Goal: Transaction & Acquisition: Purchase product/service

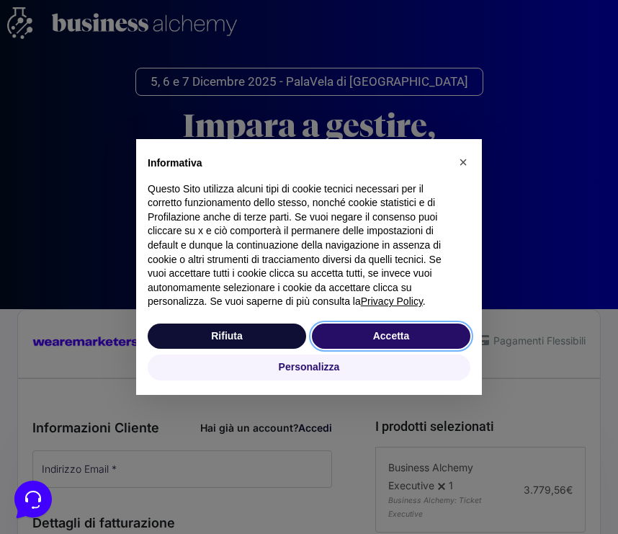
click at [419, 337] on button "Accetta" at bounding box center [391, 337] width 159 height 26
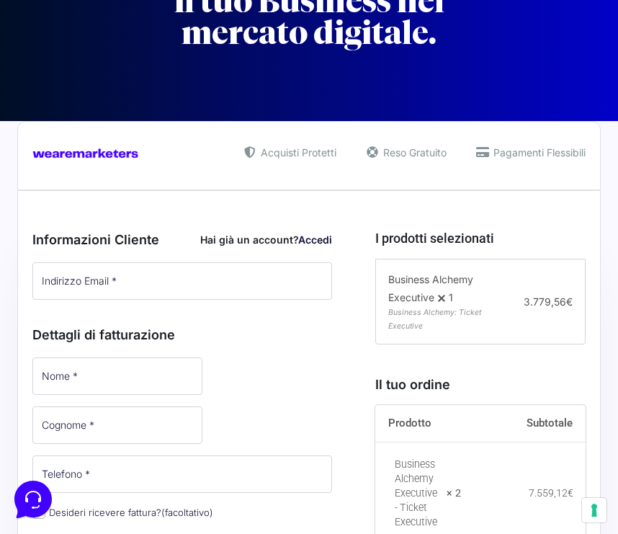
scroll to position [190, 0]
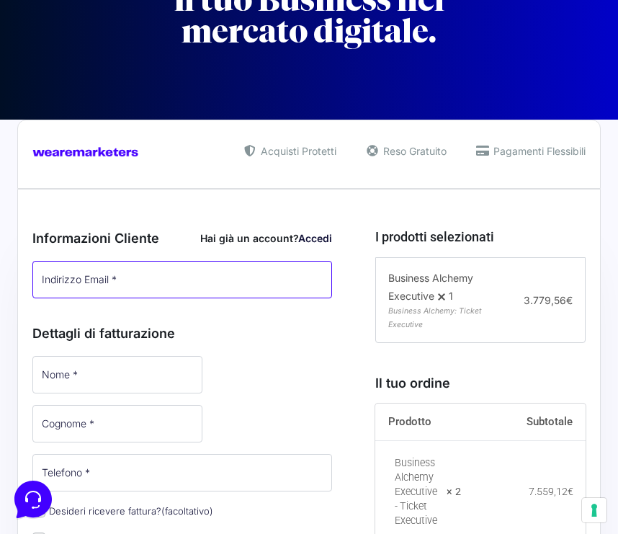
click at [130, 295] on input "Indirizzo Email *" at bounding box center [182, 279] width 300 height 37
click at [129, 285] on input "Indirizzo Email *" at bounding box center [182, 279] width 300 height 37
paste input "[EMAIL_ADDRESS][DOMAIN_NAME]"
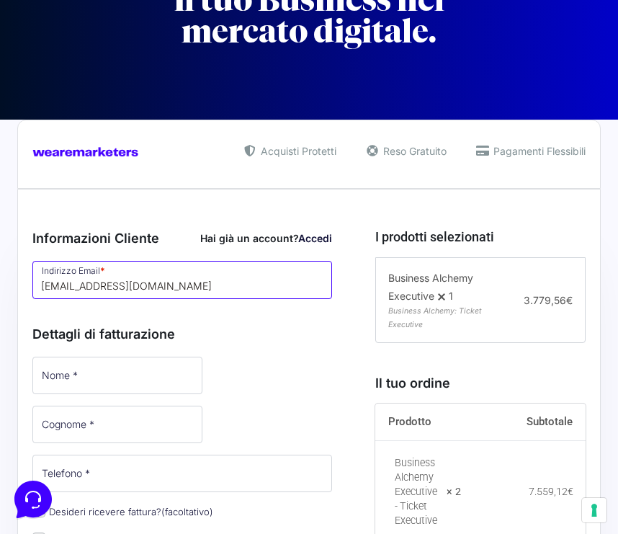
type input "[EMAIL_ADDRESS][DOMAIN_NAME]"
click at [269, 323] on div "Dettagli di fatturazione Nome * Cognome * Telefono * Desideri ricevere fattura?…" at bounding box center [182, 485] width 300 height 355
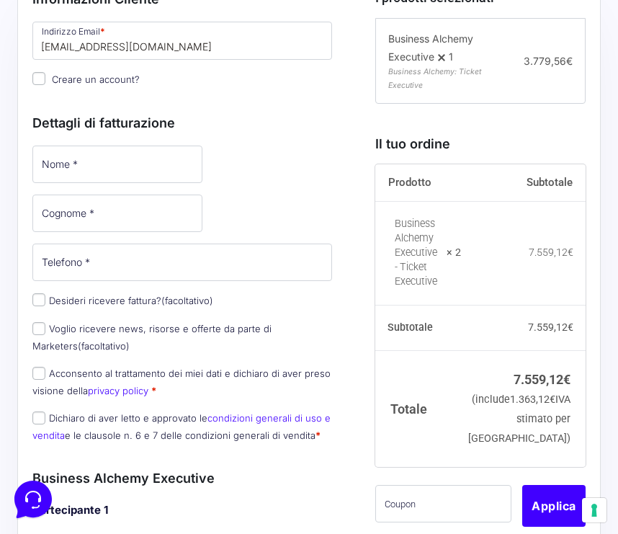
scroll to position [443, 0]
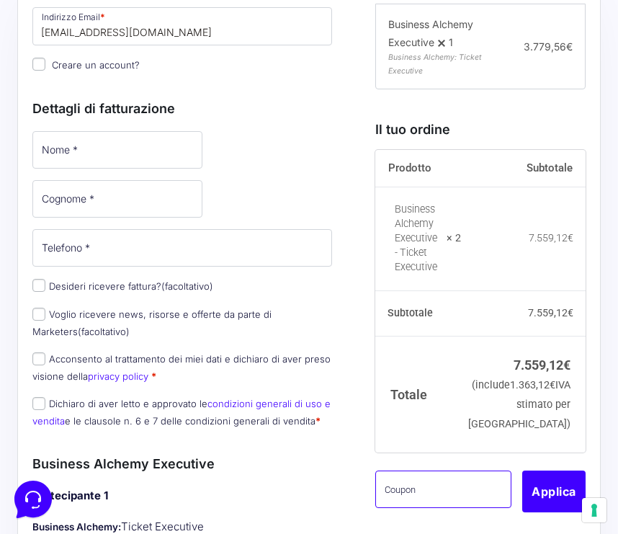
click at [428, 504] on input "text" at bounding box center [444, 489] width 137 height 37
paste input "A74REU4Z"
type input "A74REU4Z"
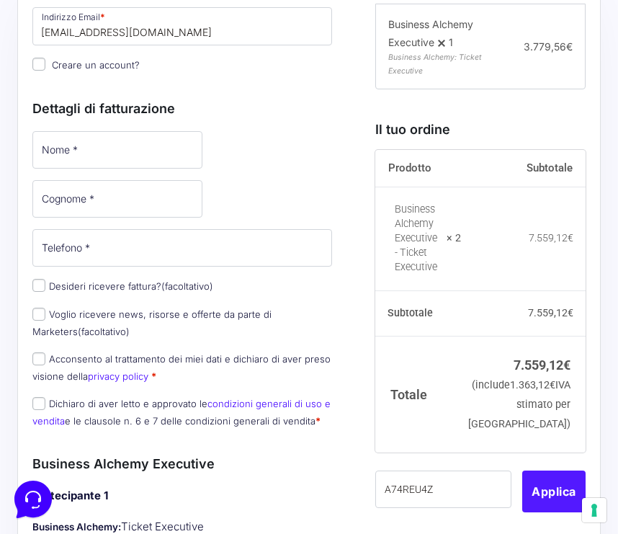
click at [538, 503] on button "Applica" at bounding box center [554, 492] width 63 height 42
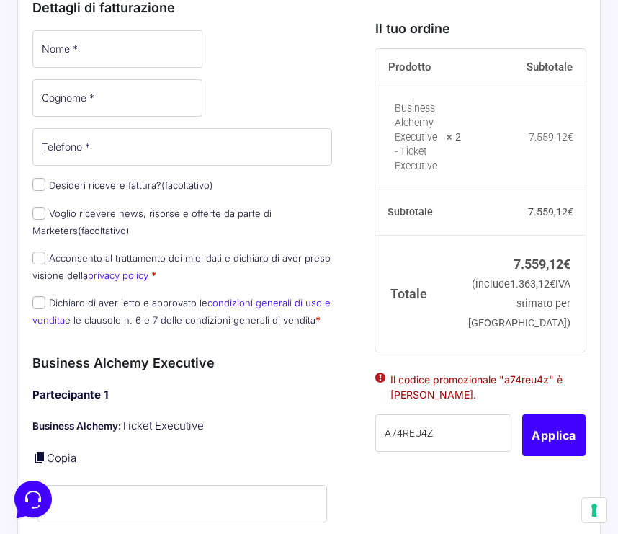
scroll to position [550, 0]
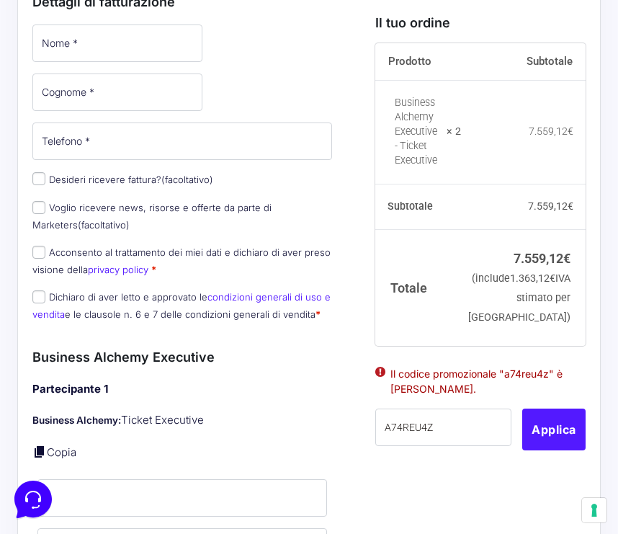
click at [549, 450] on button "Applica" at bounding box center [554, 430] width 63 height 42
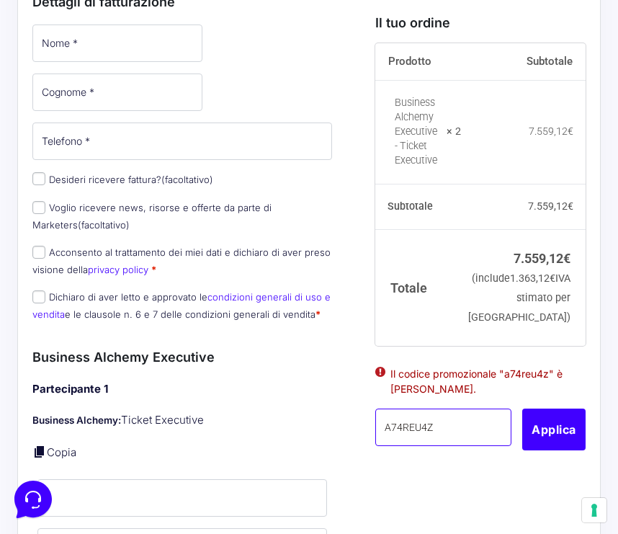
click at [443, 443] on input "A74REU4Z" at bounding box center [444, 427] width 137 height 37
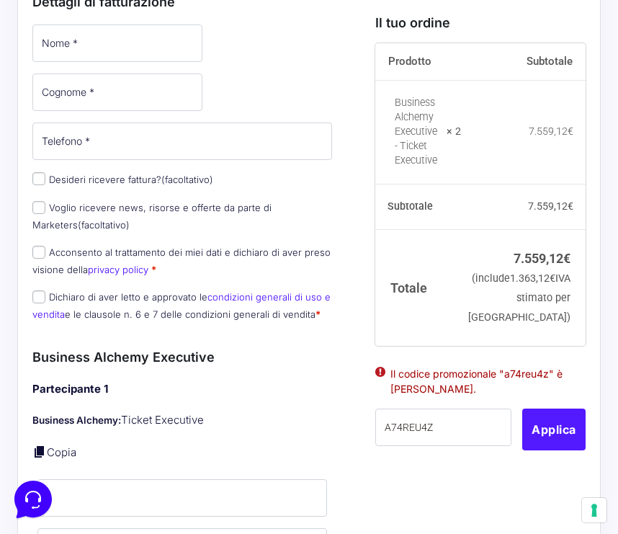
click at [572, 448] on button "Applica" at bounding box center [554, 430] width 63 height 42
click at [556, 445] on button "Applica" at bounding box center [554, 430] width 63 height 42
click at [552, 448] on button "Applica" at bounding box center [554, 430] width 63 height 42
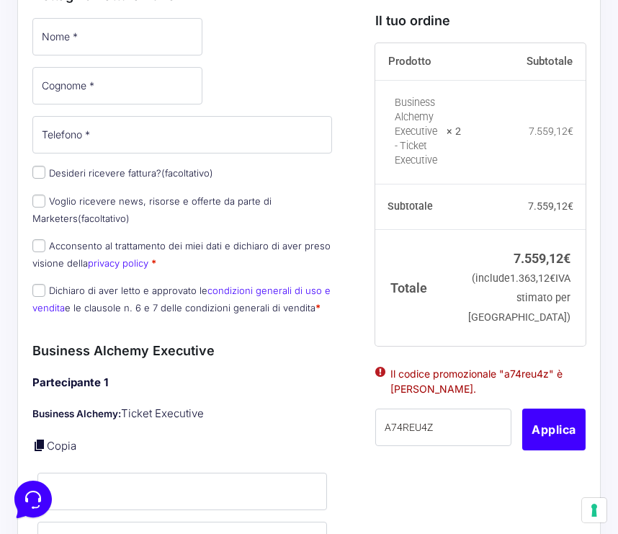
scroll to position [559, 0]
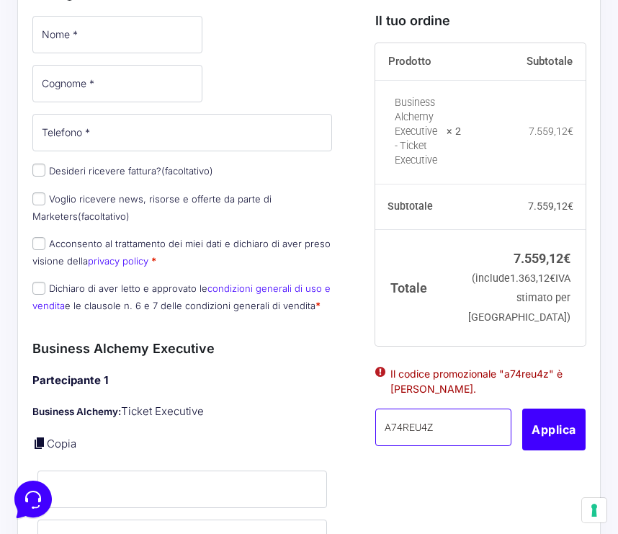
click at [455, 446] on input "A74REU4Z" at bounding box center [444, 427] width 137 height 37
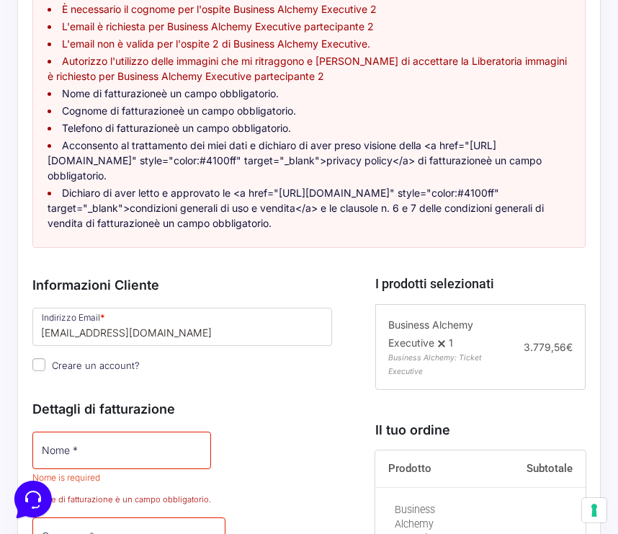
scroll to position [551, 0]
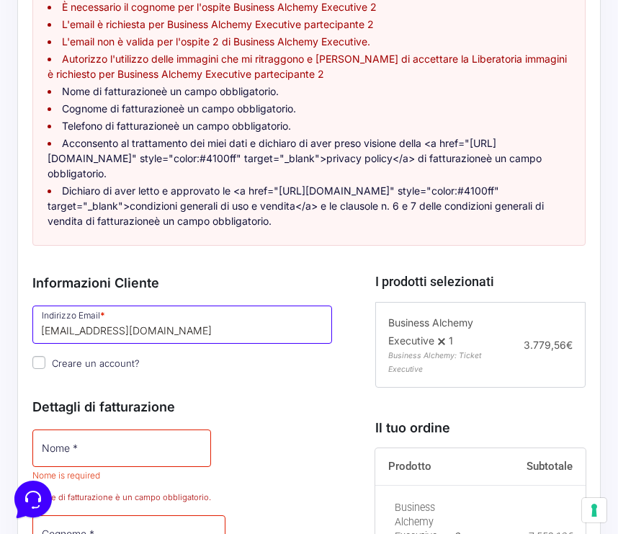
click at [275, 318] on input "[EMAIL_ADDRESS][DOMAIN_NAME]" at bounding box center [182, 324] width 300 height 37
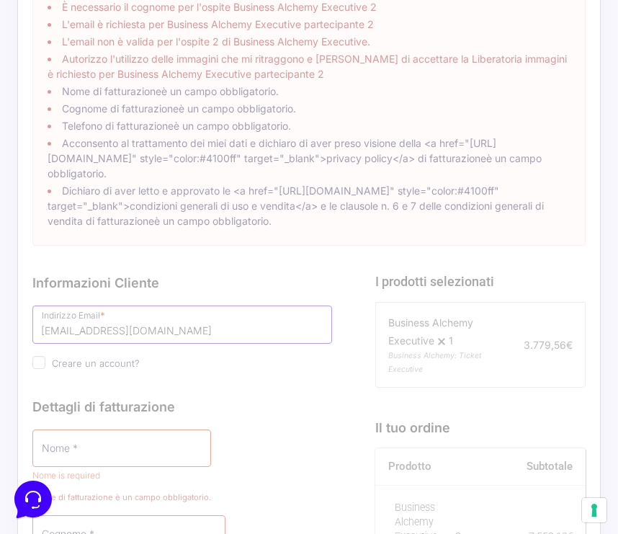
type input "[EMAIL_ADDRESS][DOMAIN_NAME]"
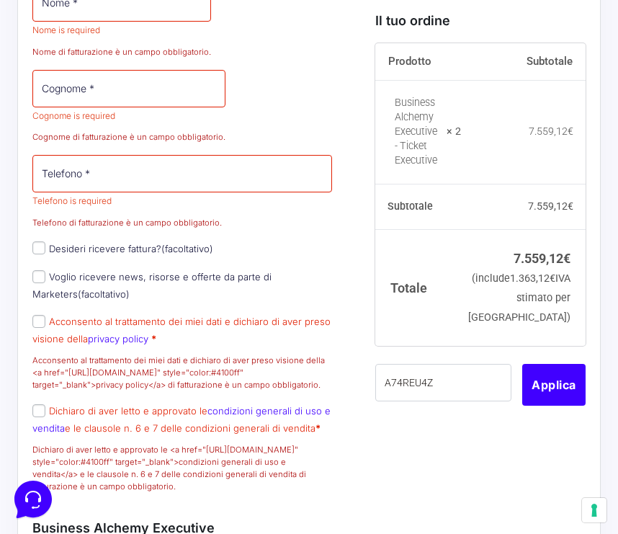
scroll to position [997, 0]
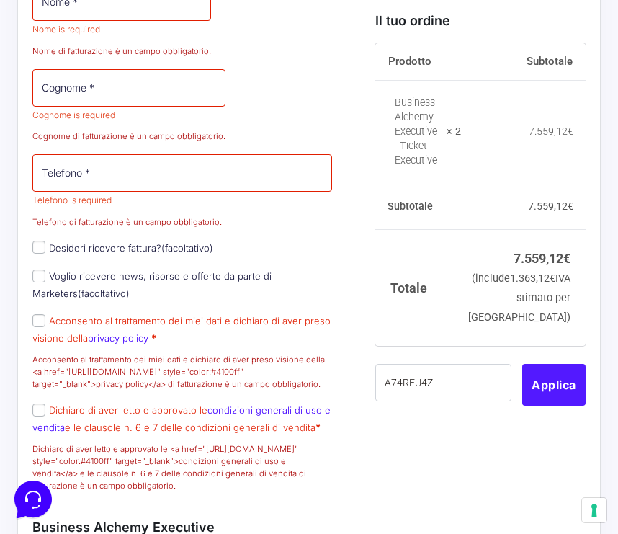
click at [559, 404] on button "Applica" at bounding box center [554, 385] width 63 height 42
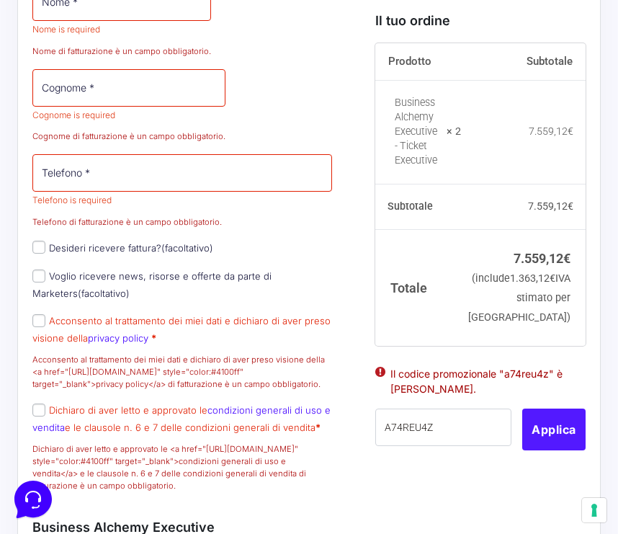
click at [550, 450] on button "Applica" at bounding box center [554, 430] width 63 height 42
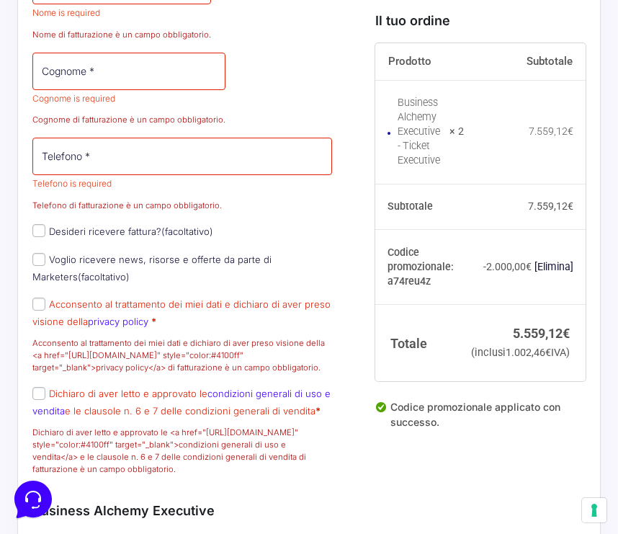
scroll to position [1014, 0]
drag, startPoint x: 564, startPoint y: 320, endPoint x: 512, endPoint y: 320, distance: 52.6
click at [513, 326] on bdi "5.559,12 €" at bounding box center [541, 333] width 57 height 15
copy bdi "5.559,12"
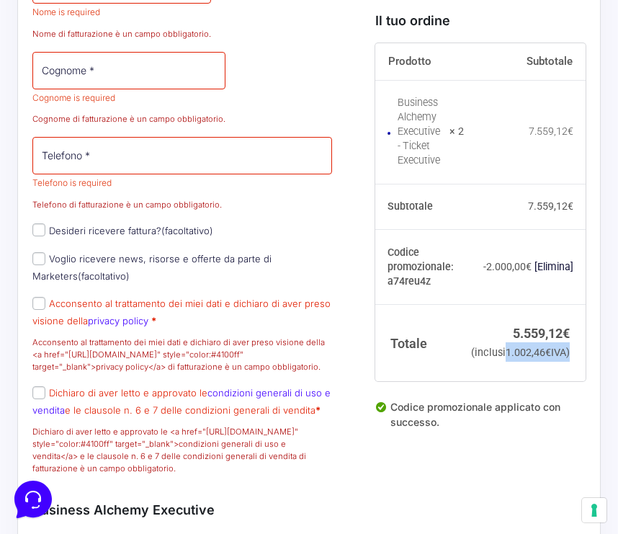
drag, startPoint x: 567, startPoint y: 373, endPoint x: 523, endPoint y: 352, distance: 49.0
click at [523, 352] on td "5.559,12 € (inclusi 1.002,46 € IVA)" at bounding box center [525, 342] width 122 height 77
copy small "1.002,46 € IVA"
